Goal: Browse casually

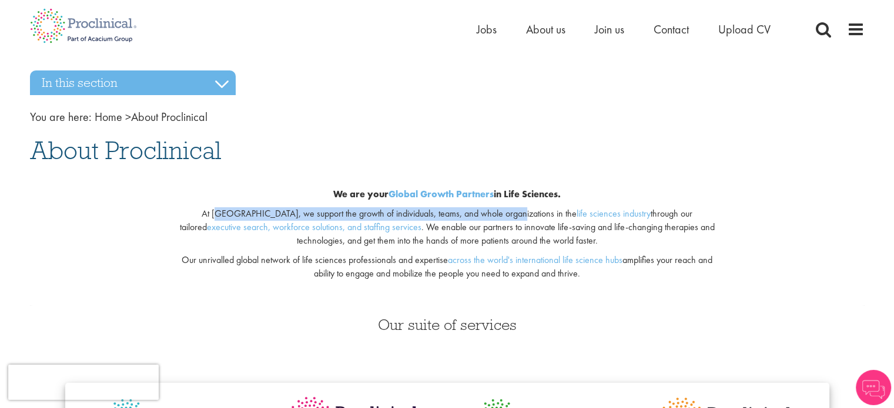
drag, startPoint x: 190, startPoint y: 213, endPoint x: 473, endPoint y: 216, distance: 283.2
click at [473, 216] on p "At [GEOGRAPHIC_DATA], we support the growth of individuals, teams, and whole or…" at bounding box center [447, 227] width 551 height 41
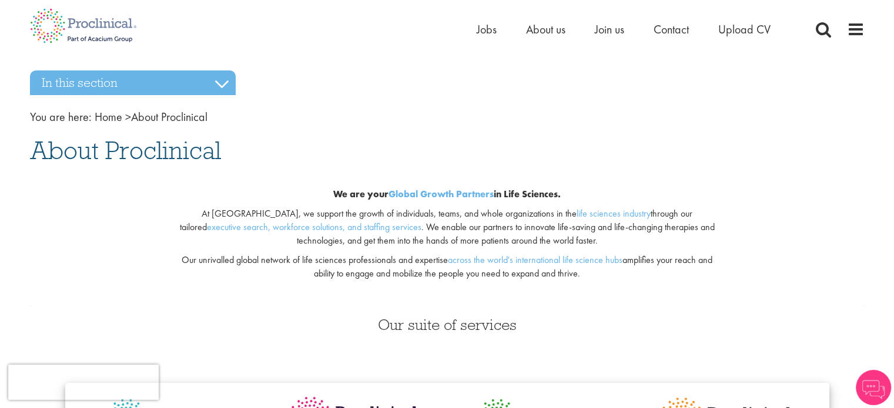
click at [449, 229] on p "At [GEOGRAPHIC_DATA], we support the growth of individuals, teams, and whole or…" at bounding box center [447, 227] width 551 height 41
drag, startPoint x: 435, startPoint y: 225, endPoint x: 532, endPoint y: 230, distance: 97.6
click at [532, 230] on p "At [GEOGRAPHIC_DATA], we support the growth of individuals, teams, and whole or…" at bounding box center [447, 227] width 551 height 41
click at [254, 255] on p "Our unrivalled global network of life sciences professionals and expertise acro…" at bounding box center [447, 267] width 551 height 27
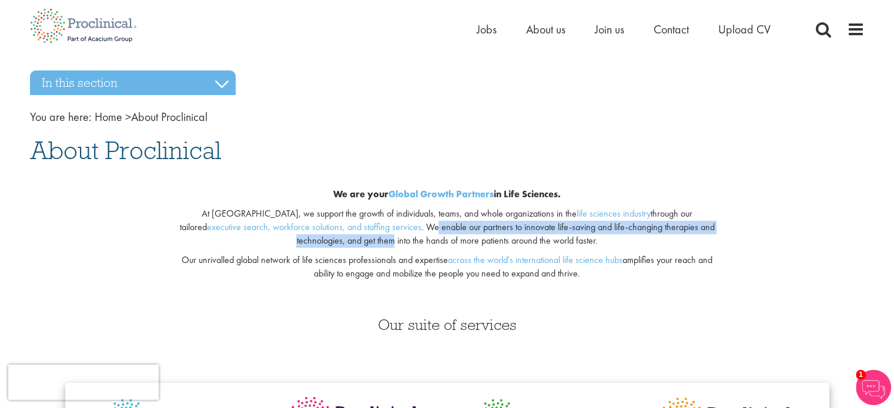
drag, startPoint x: 340, startPoint y: 226, endPoint x: 717, endPoint y: 233, distance: 377.2
click at [717, 233] on p "At [GEOGRAPHIC_DATA], we support the growth of individuals, teams, and whole or…" at bounding box center [447, 227] width 551 height 41
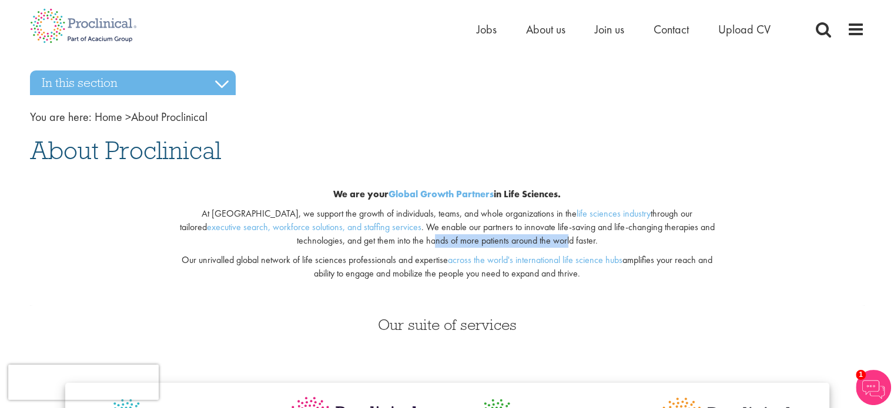
drag, startPoint x: 385, startPoint y: 246, endPoint x: 511, endPoint y: 246, distance: 125.1
click at [515, 246] on p "At [GEOGRAPHIC_DATA], we support the growth of individuals, teams, and whole or…" at bounding box center [447, 227] width 551 height 41
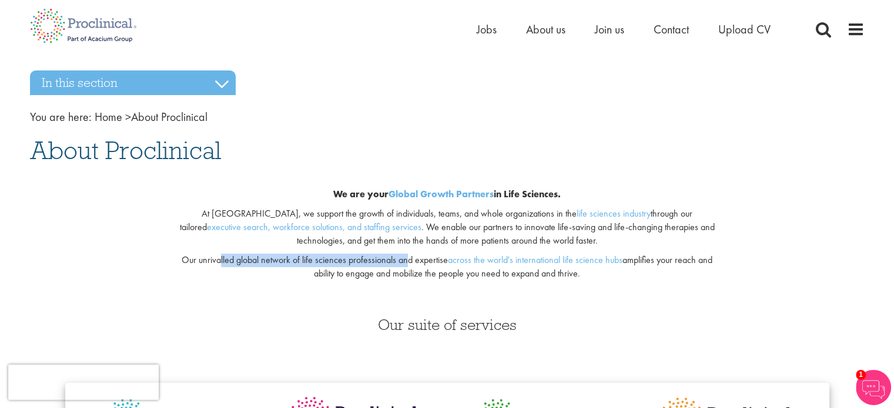
drag, startPoint x: 216, startPoint y: 263, endPoint x: 408, endPoint y: 256, distance: 191.7
click at [408, 256] on p "Our unrivalled global network of life sciences professionals and expertise acro…" at bounding box center [447, 267] width 551 height 27
